Goal: Information Seeking & Learning: Find specific fact

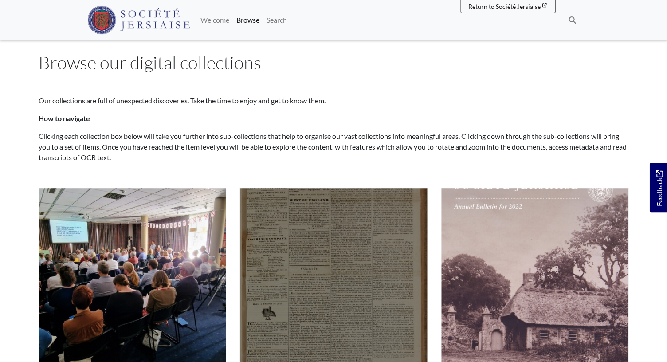
scroll to position [15, 0]
click at [277, 271] on img "Subcollection" at bounding box center [333, 281] width 188 height 188
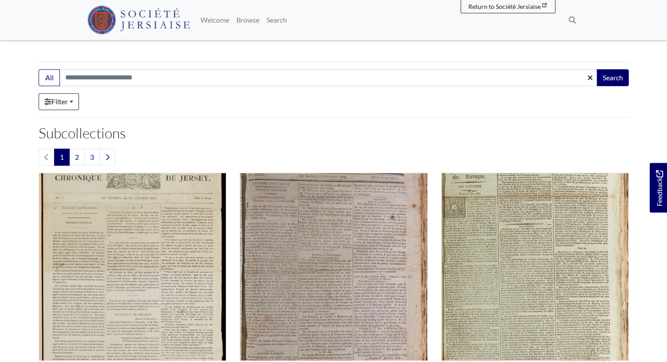
scroll to position [138, 0]
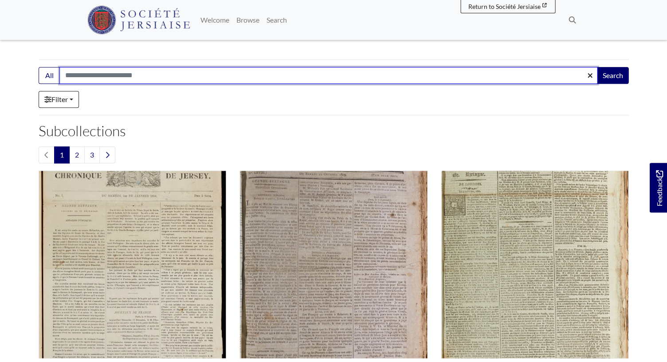
click at [83, 75] on input "Search:" at bounding box center [328, 75] width 538 height 17
type input "*******"
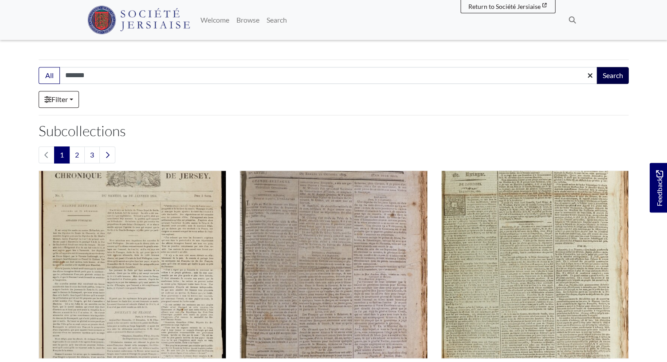
click at [614, 73] on button "Search" at bounding box center [612, 75] width 32 height 17
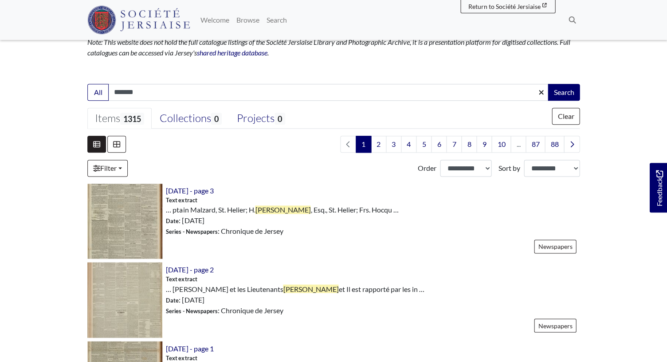
scroll to position [192, 0]
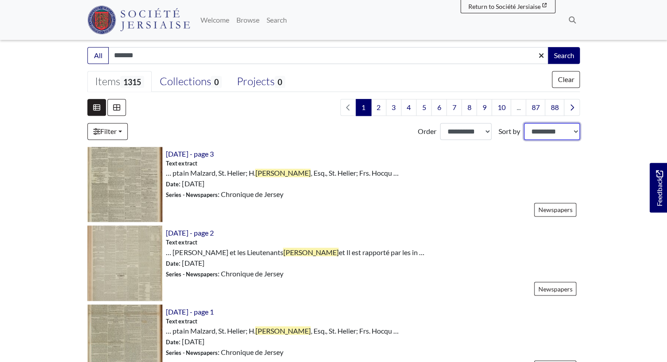
select select "*****"
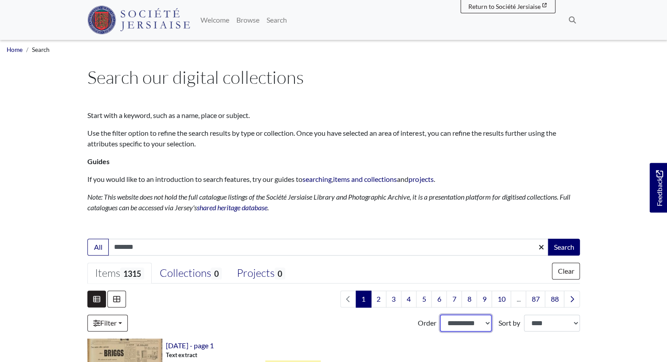
select select "***"
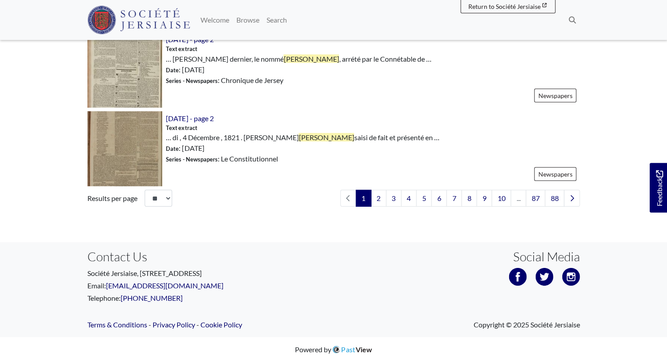
scroll to position [1350, 0]
click at [396, 200] on link "3" at bounding box center [394, 198] width 16 height 17
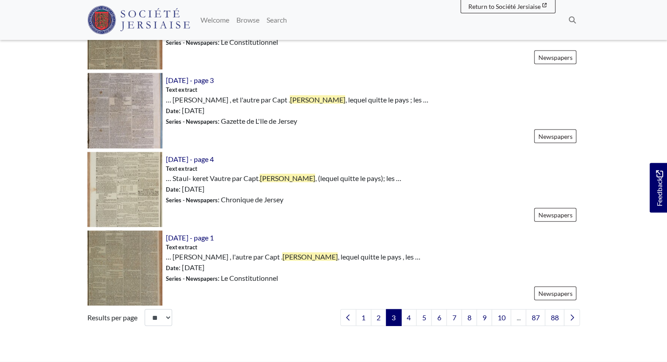
scroll to position [1255, 0]
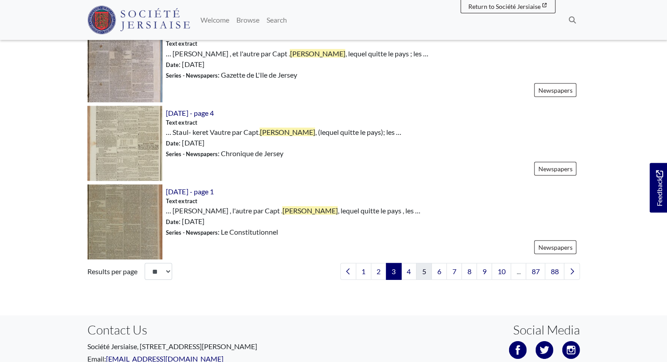
click at [424, 271] on link "5" at bounding box center [424, 271] width 16 height 17
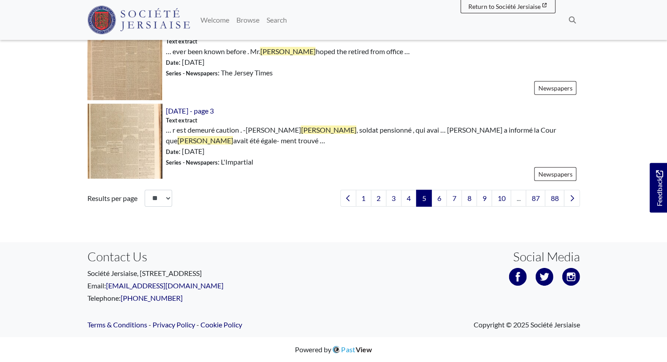
scroll to position [1357, 0]
click at [455, 196] on link "7" at bounding box center [454, 199] width 16 height 17
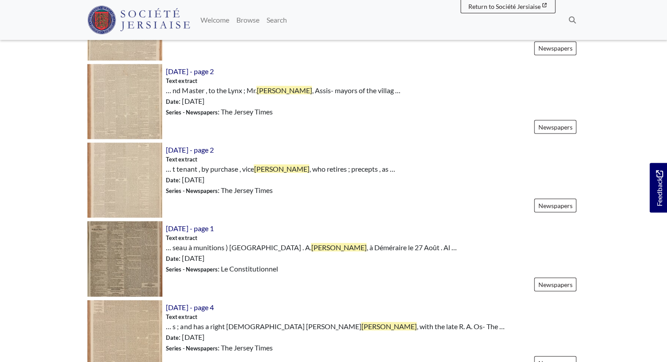
scroll to position [1309, 0]
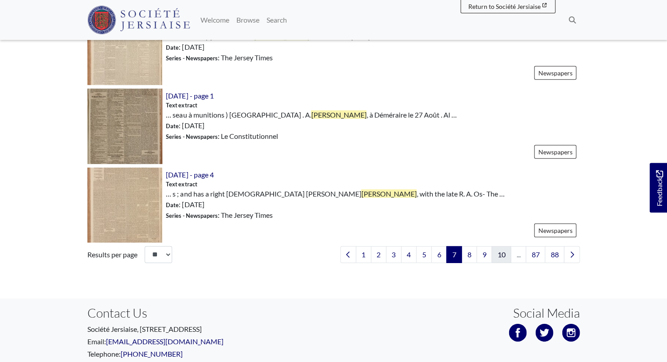
click at [502, 255] on link "10" at bounding box center [501, 254] width 20 height 17
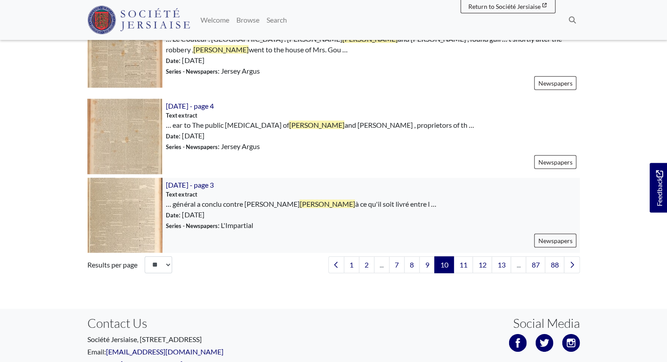
scroll to position [1303, 0]
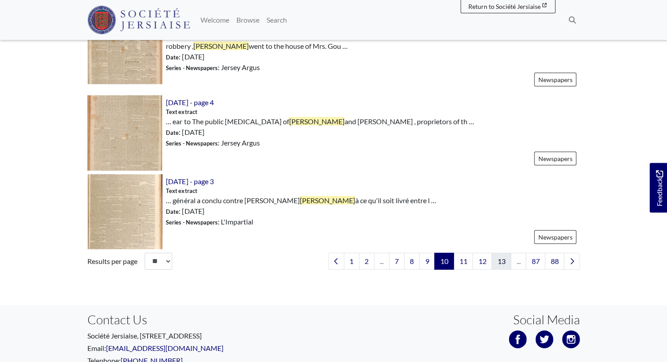
click at [504, 262] on link "13" at bounding box center [501, 261] width 20 height 17
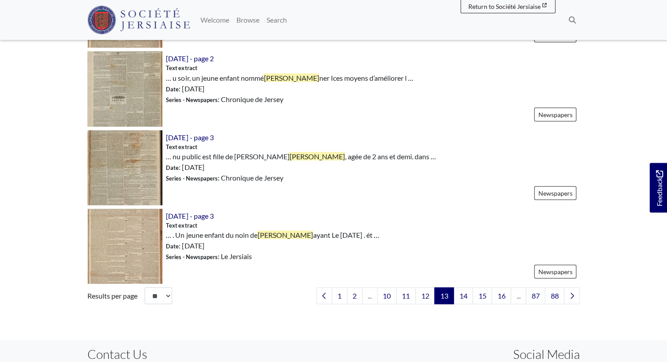
scroll to position [1239, 0]
click at [463, 296] on link "14" at bounding box center [463, 294] width 20 height 17
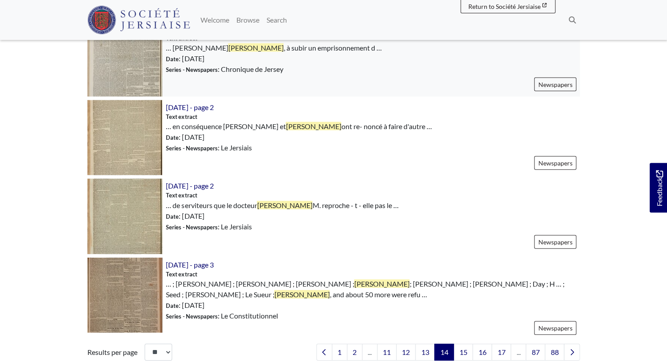
scroll to position [1213, 0]
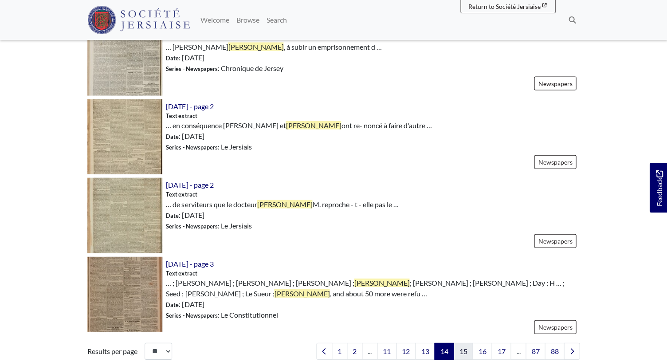
click at [462, 342] on link "15" at bounding box center [463, 350] width 20 height 17
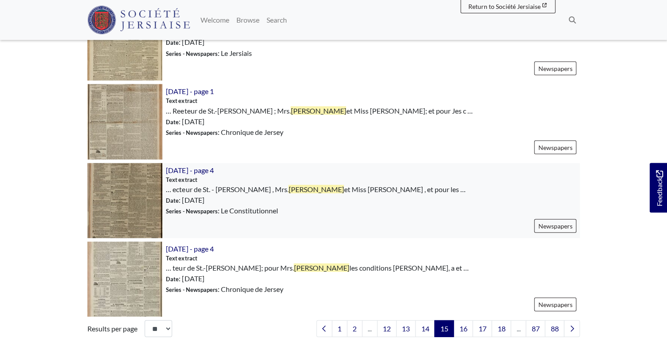
scroll to position [1198, 0]
click at [465, 328] on link "16" at bounding box center [463, 327] width 20 height 17
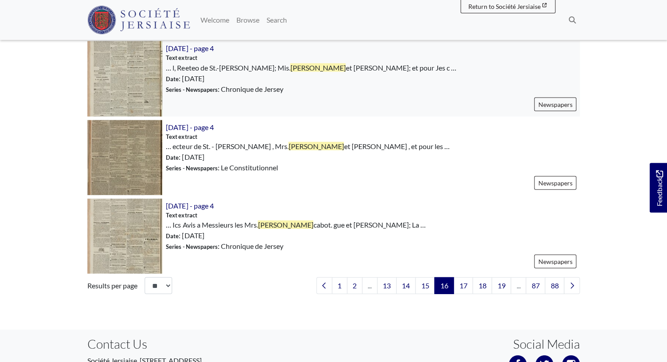
scroll to position [1241, 0]
click at [462, 288] on link "17" at bounding box center [463, 284] width 20 height 17
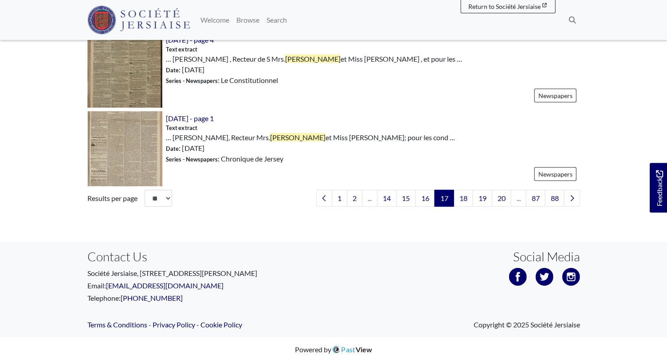
scroll to position [1328, 0]
click at [465, 200] on link "18" at bounding box center [463, 198] width 20 height 17
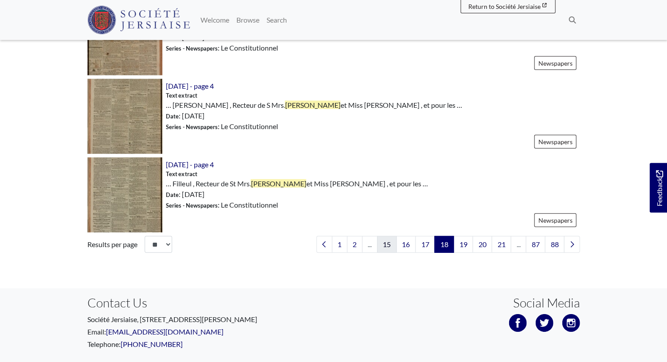
scroll to position [1283, 0]
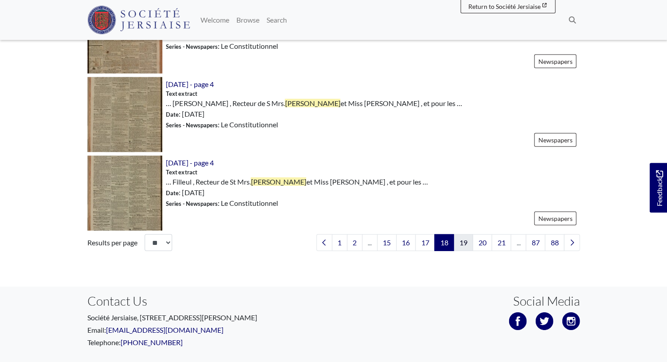
click at [466, 241] on link "19" at bounding box center [463, 242] width 20 height 17
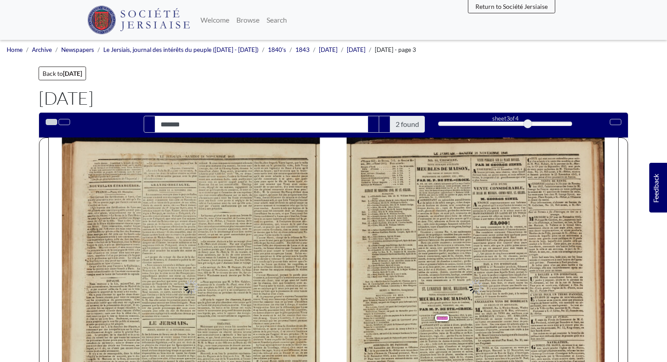
type input "*******"
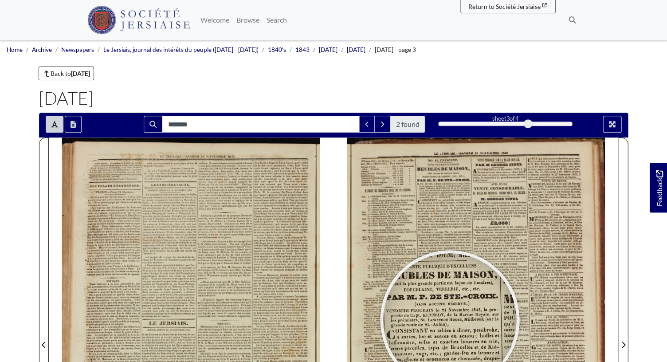
drag, startPoint x: 450, startPoint y: 325, endPoint x: 450, endPoint y: 319, distance: 5.3
click at [450, 319] on div at bounding box center [449, 319] width 133 height 133
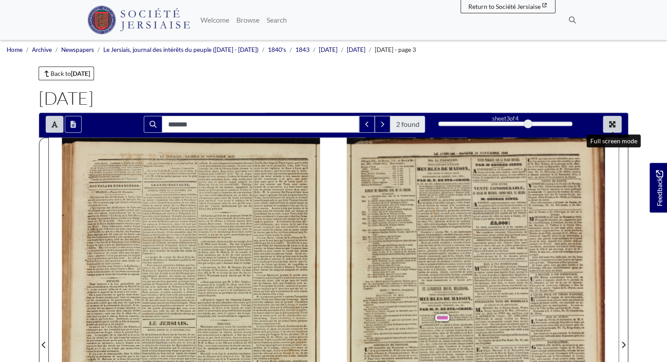
click at [614, 126] on icon "Full screen mode" at bounding box center [612, 124] width 6 height 6
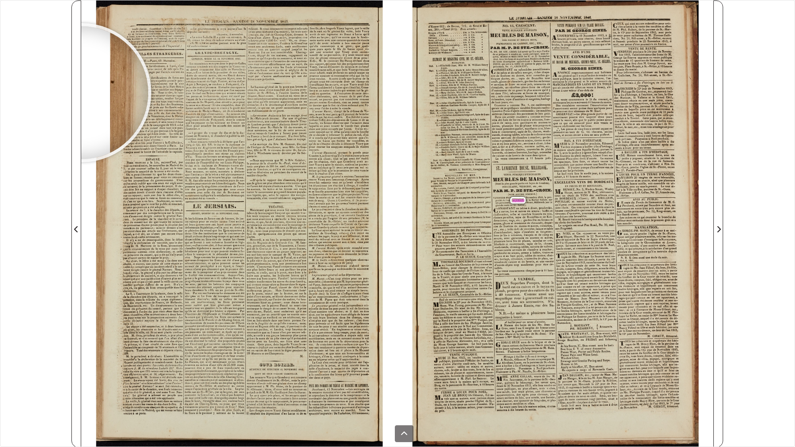
click at [7, 4] on div "******* 2 found sheet 3 of 4 3 * The metadata has moved. You can now access the…" at bounding box center [397, 223] width 795 height 447
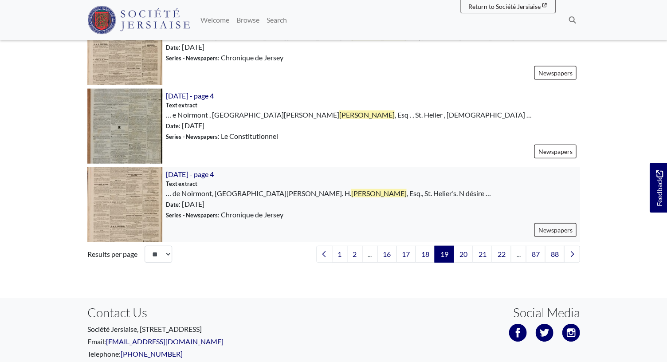
scroll to position [1273, 0]
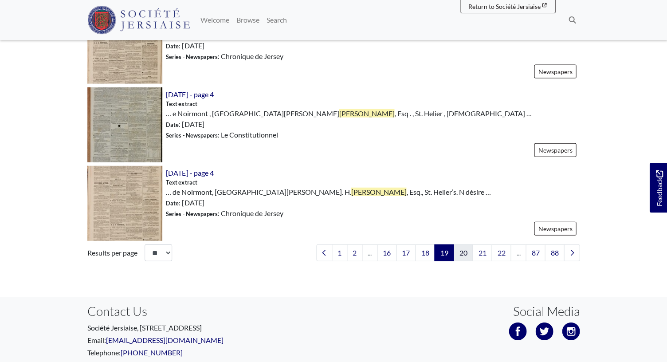
click at [465, 253] on link "20" at bounding box center [463, 252] width 20 height 17
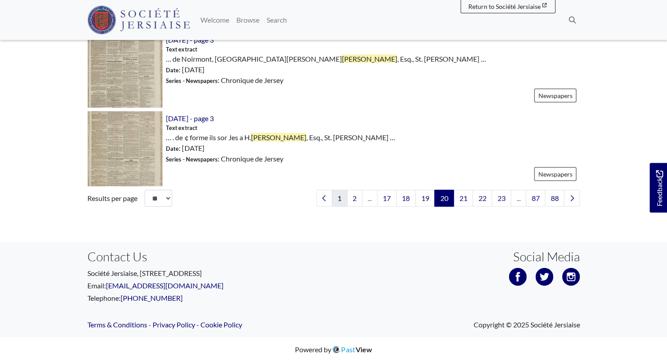
scroll to position [1328, 0]
click at [463, 198] on link "21" at bounding box center [463, 198] width 20 height 17
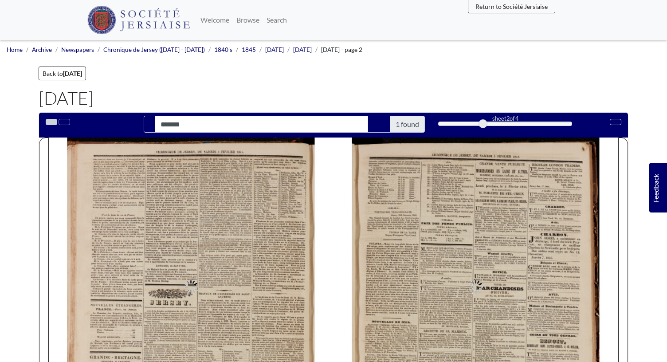
type input "*******"
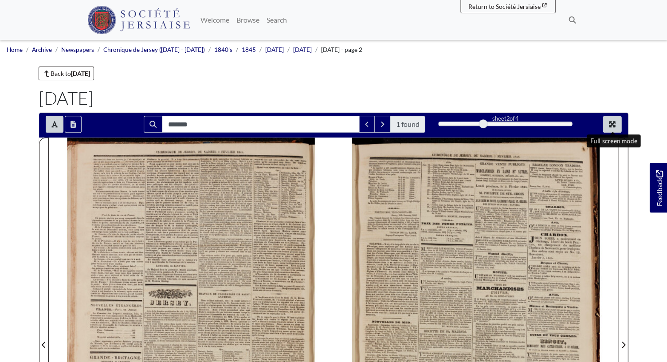
click at [614, 123] on icon "Full screen mode" at bounding box center [612, 124] width 6 height 6
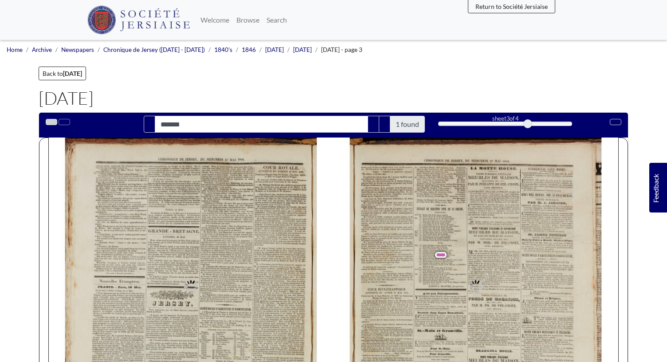
type input "*******"
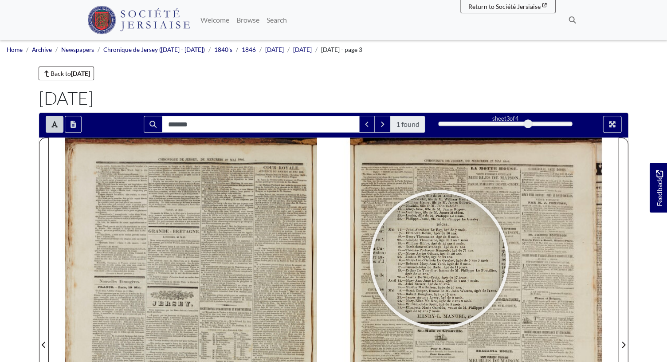
click at [439, 259] on div at bounding box center [439, 259] width 133 height 133
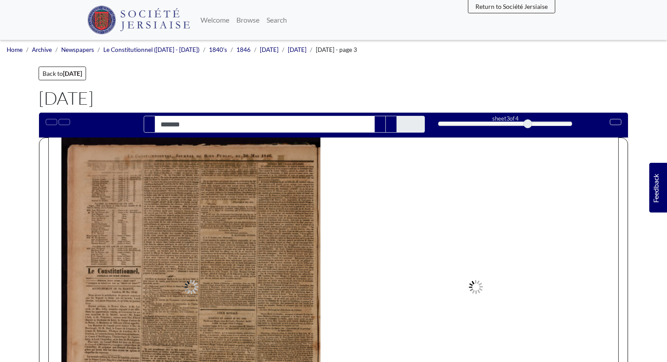
type input "*******"
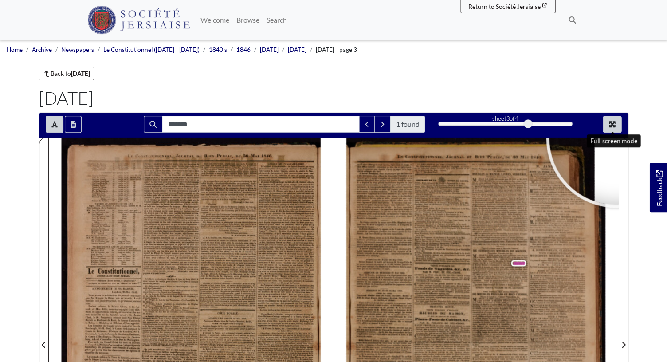
click at [614, 122] on icon "Full screen mode" at bounding box center [612, 124] width 6 height 6
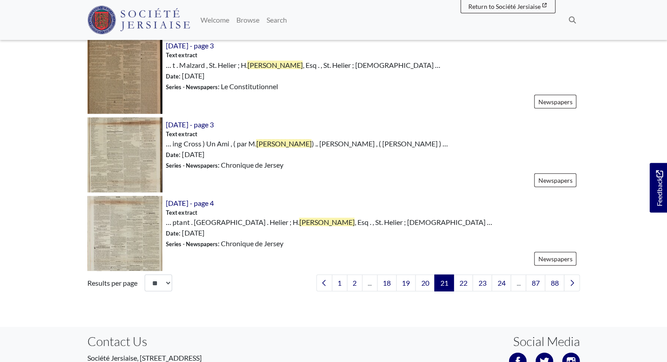
scroll to position [1267, 0]
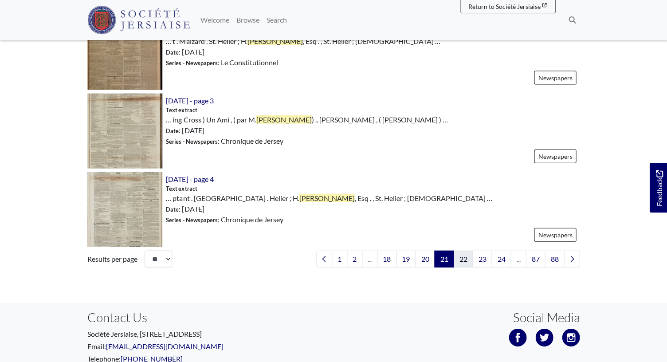
click at [465, 263] on link "22" at bounding box center [463, 259] width 20 height 17
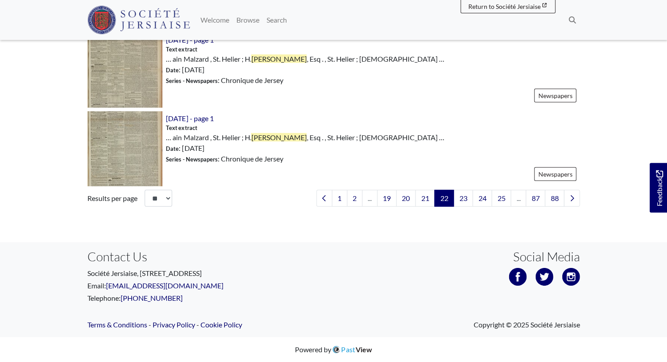
scroll to position [1343, 0]
